Goal: Information Seeking & Learning: Learn about a topic

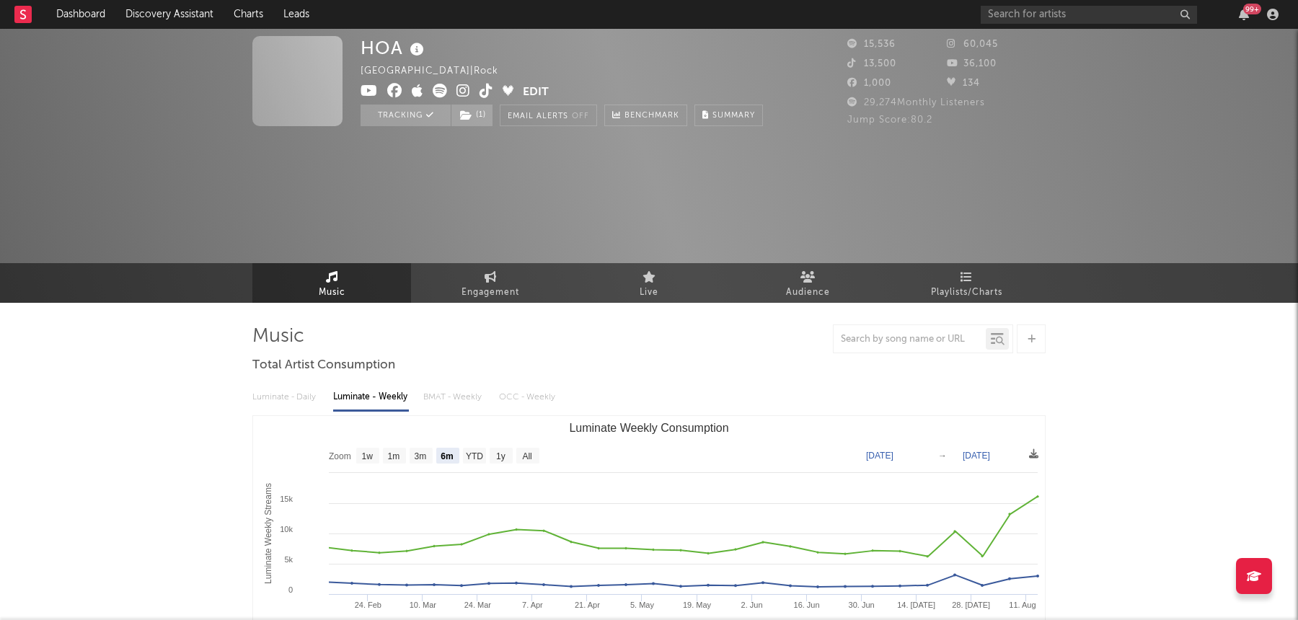
select select "6m"
click at [1030, 17] on input "text" at bounding box center [1089, 15] width 216 height 18
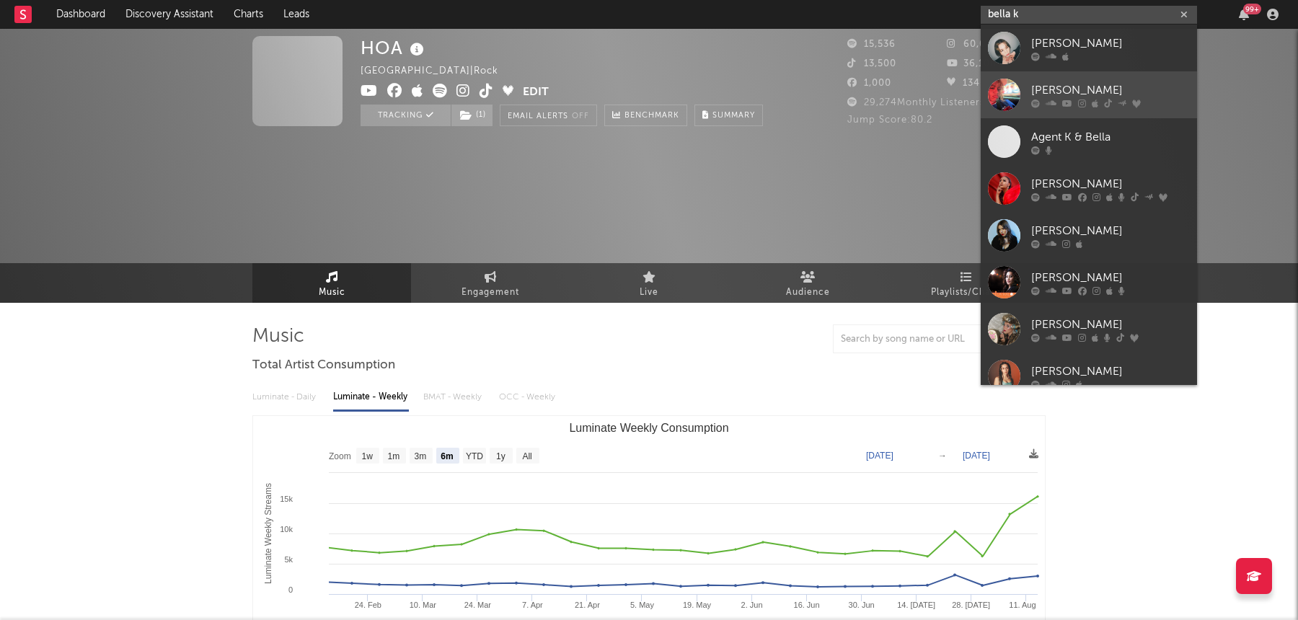
type input "bella k"
click at [1004, 86] on div at bounding box center [1004, 95] width 32 height 32
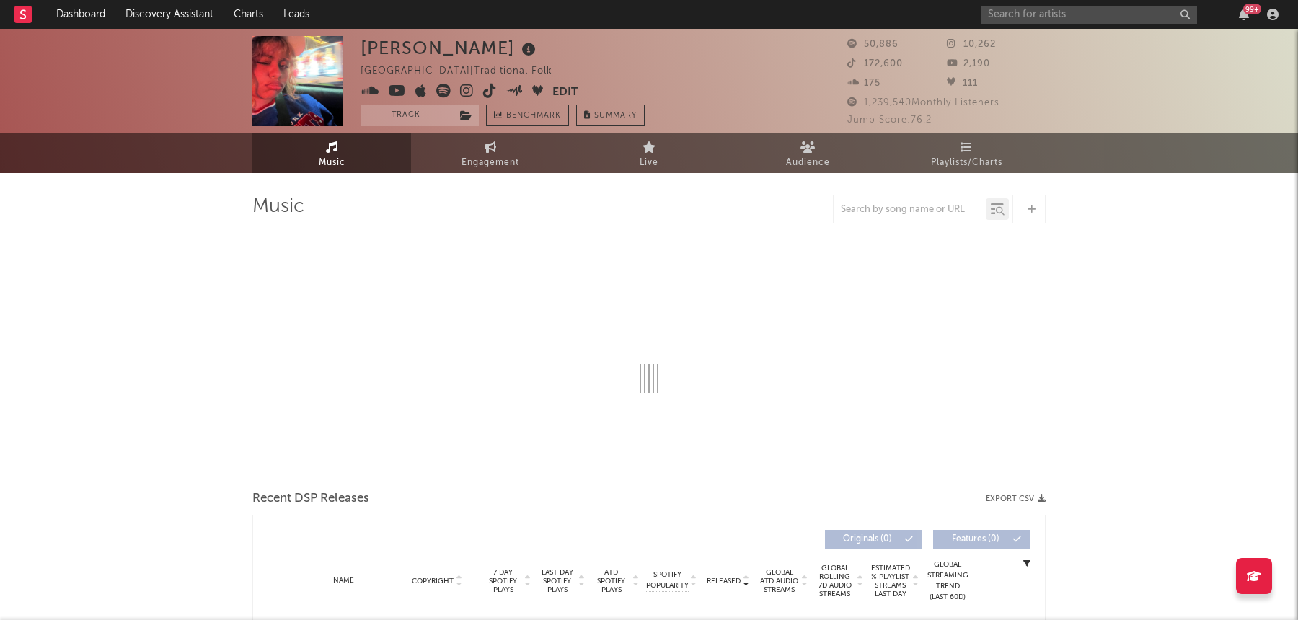
select select "1w"
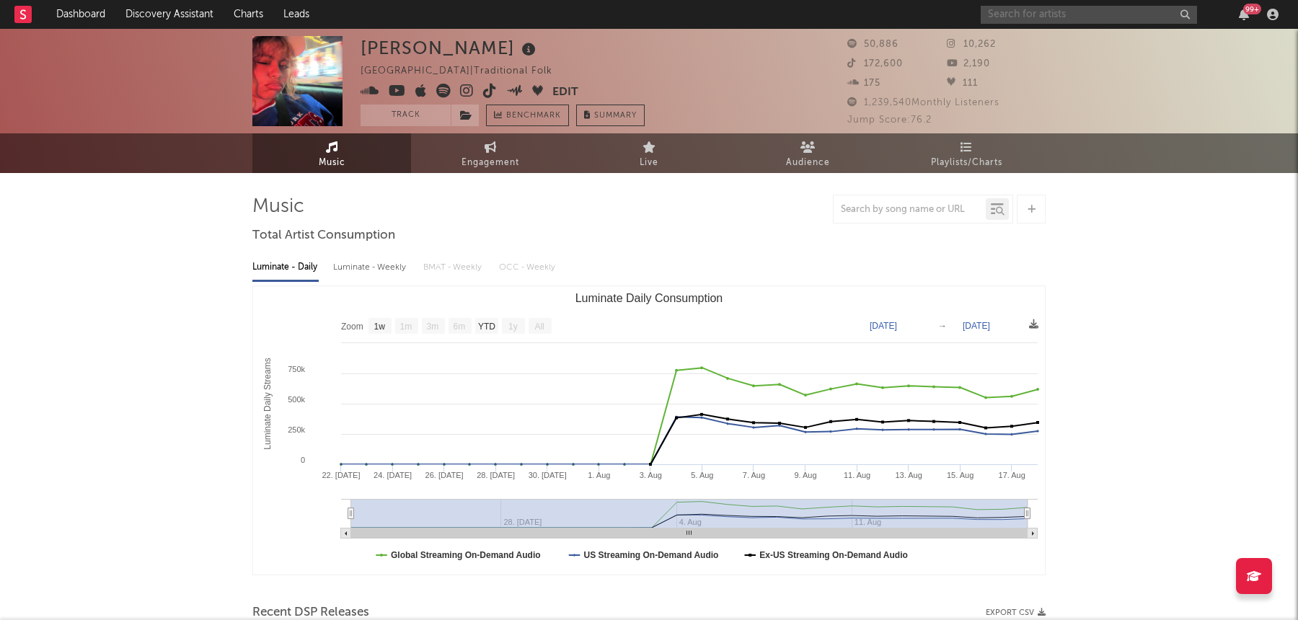
click at [1036, 14] on input "text" at bounding box center [1089, 15] width 216 height 18
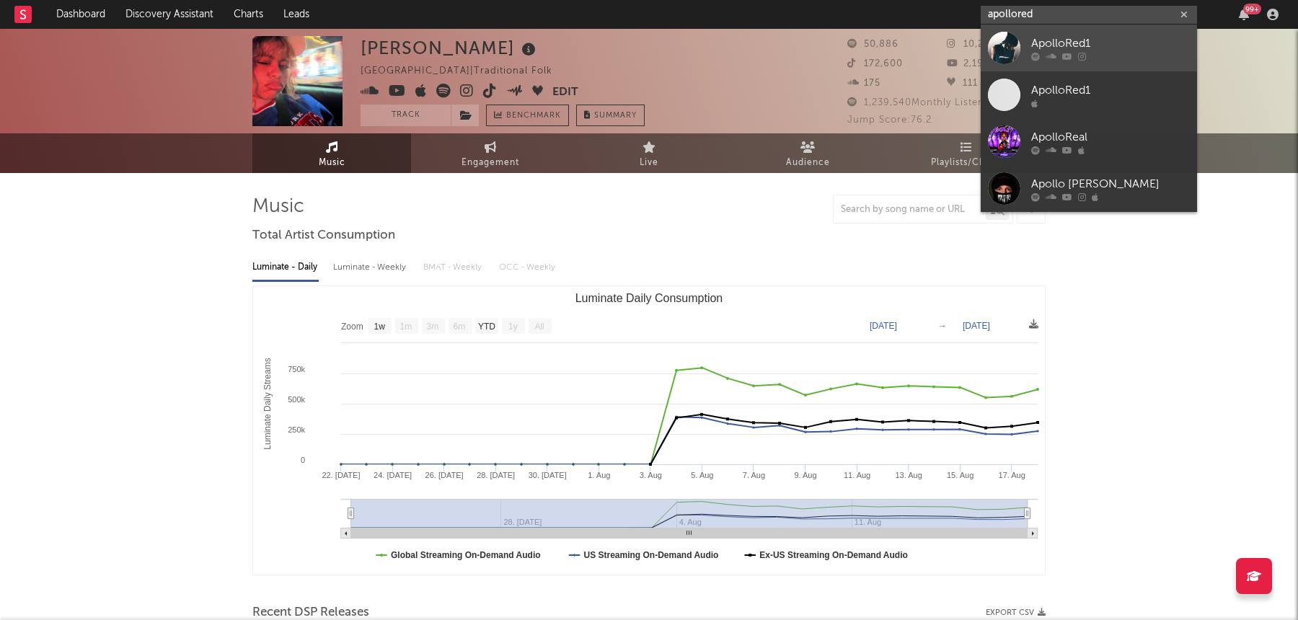
type input "apollored"
click at [1008, 56] on div at bounding box center [1004, 48] width 32 height 32
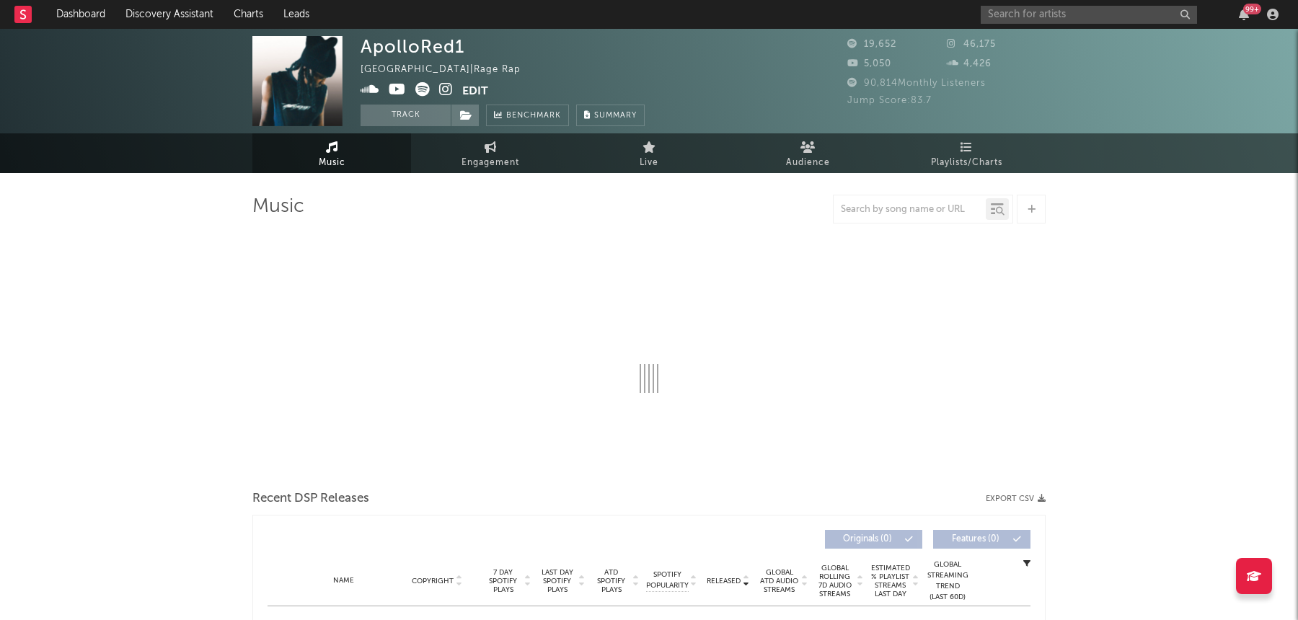
select select "1w"
